Goal: Task Accomplishment & Management: Manage account settings

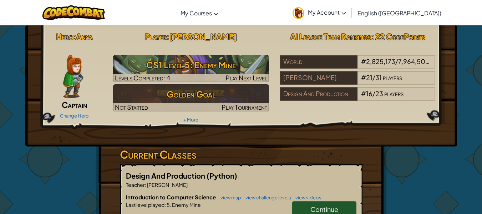
click at [350, 8] on link "My Account" at bounding box center [319, 12] width 61 height 22
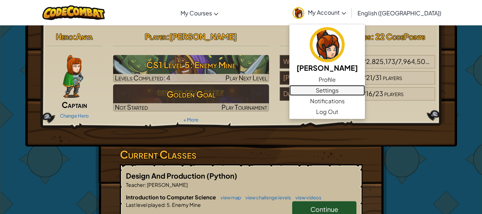
click at [363, 90] on link "Settings" at bounding box center [327, 90] width 76 height 11
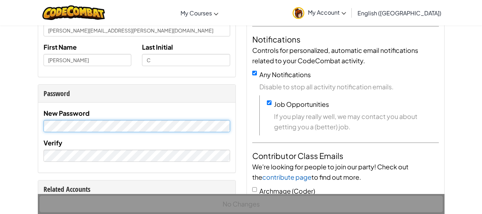
scroll to position [97, 0]
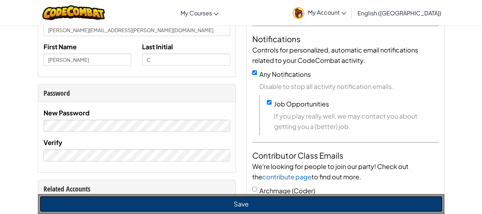
click at [161, 199] on button "Save" at bounding box center [241, 203] width 403 height 16
